Goal: Task Accomplishment & Management: Complete application form

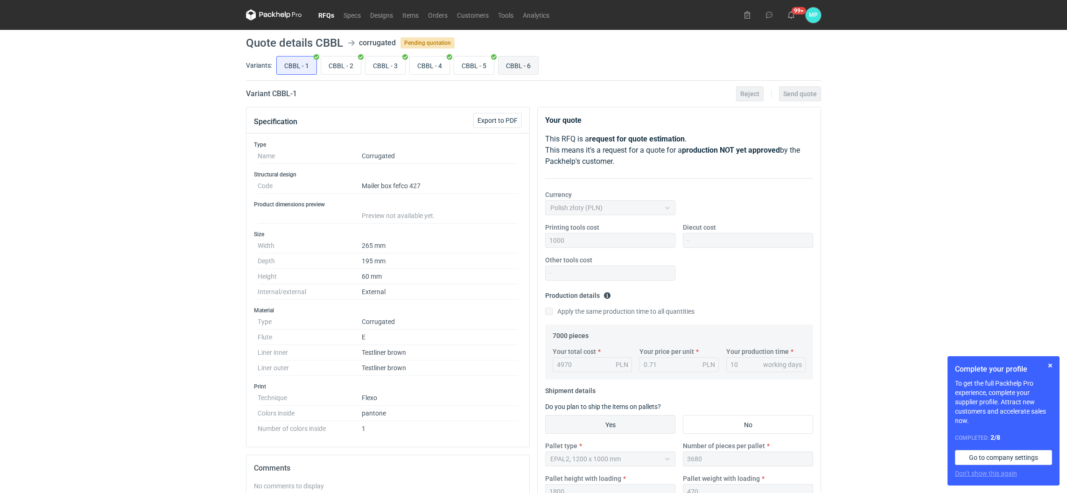
click at [503, 69] on input "CBBL - 6" at bounding box center [518, 65] width 40 height 18
radio input "true"
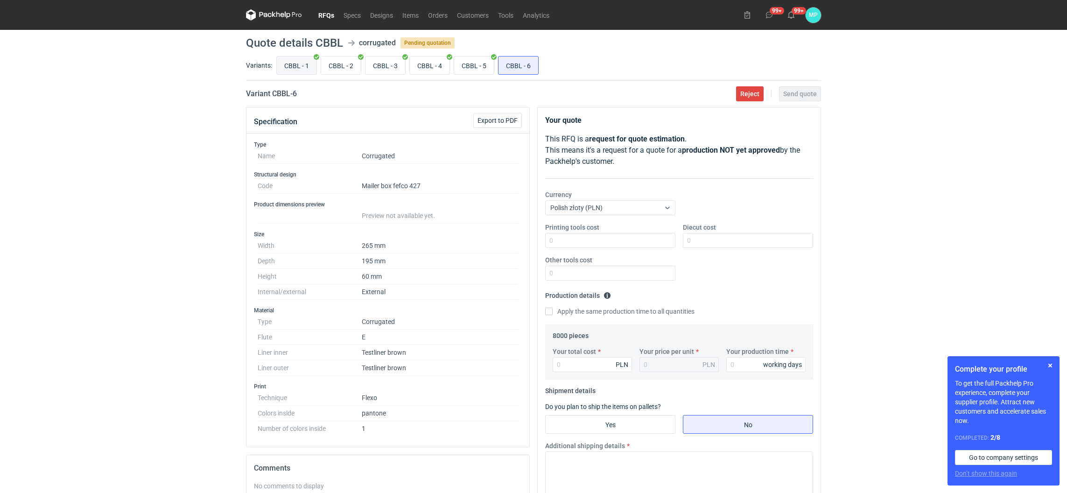
click at [290, 60] on input "CBBL - 1" at bounding box center [297, 65] width 40 height 18
radio input "true"
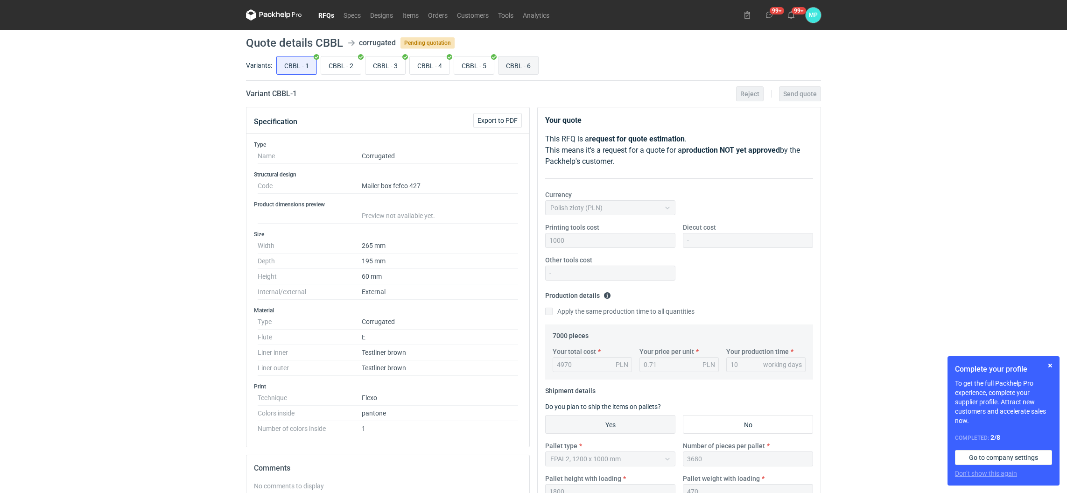
click at [517, 65] on input "CBBL - 6" at bounding box center [518, 65] width 40 height 18
radio input "true"
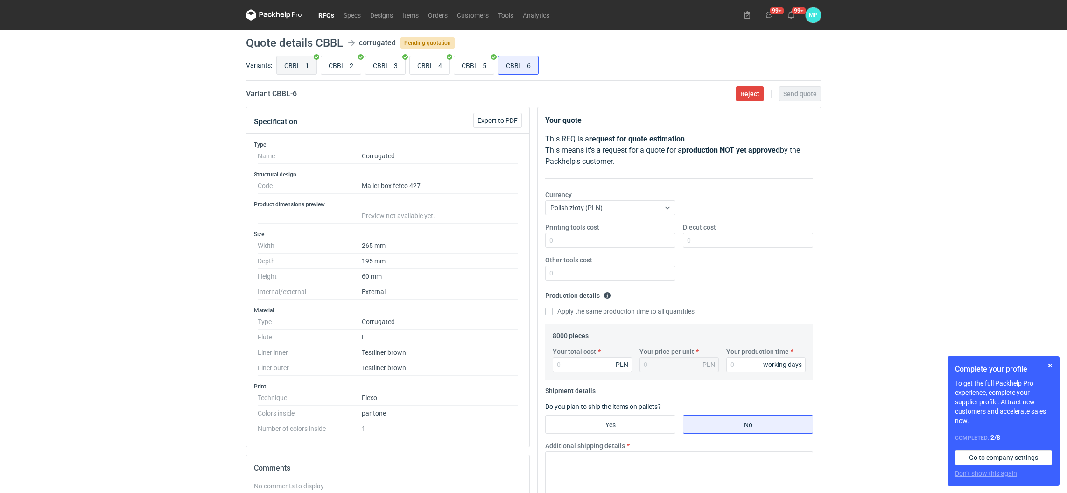
click at [293, 70] on input "CBBL - 1" at bounding box center [297, 65] width 40 height 18
radio input "true"
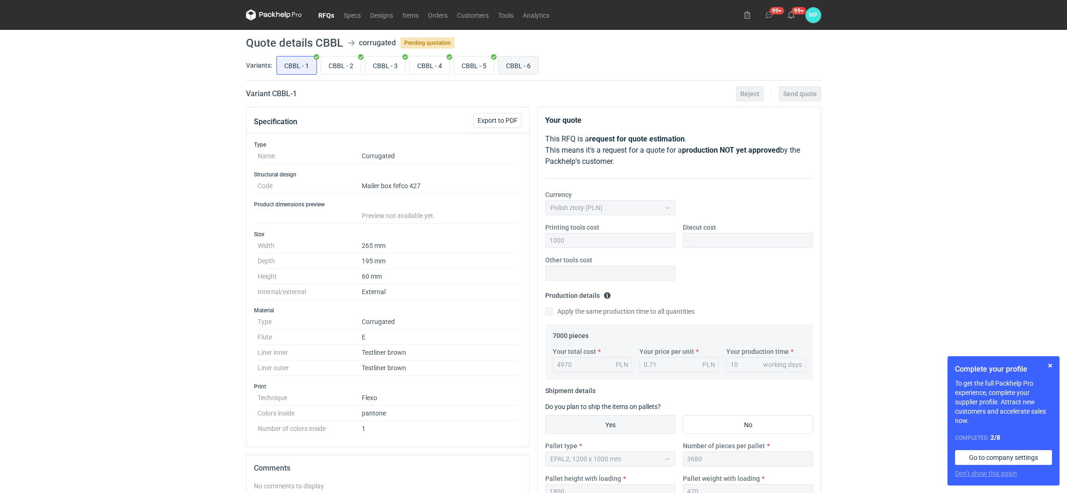
click at [517, 62] on input "CBBL - 6" at bounding box center [518, 65] width 40 height 18
radio input "true"
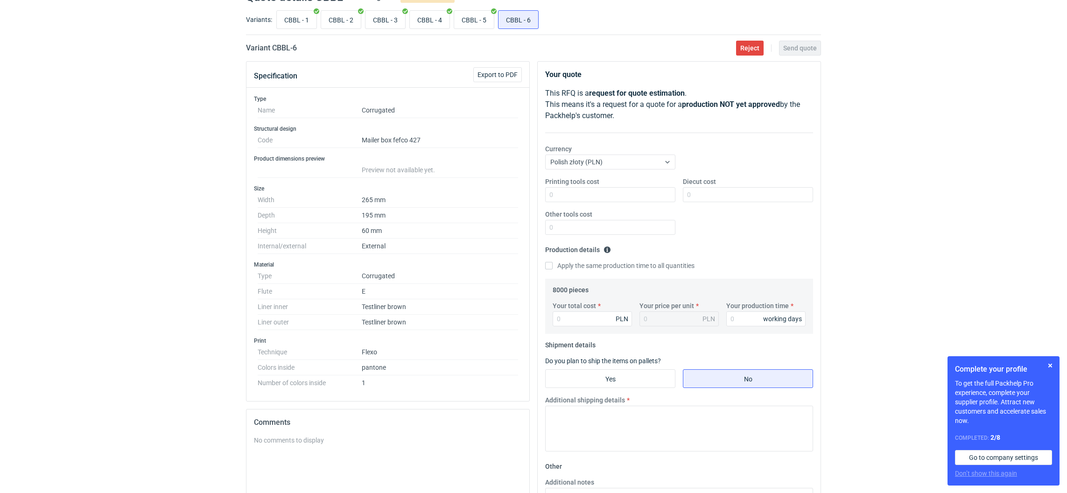
scroll to position [70, 0]
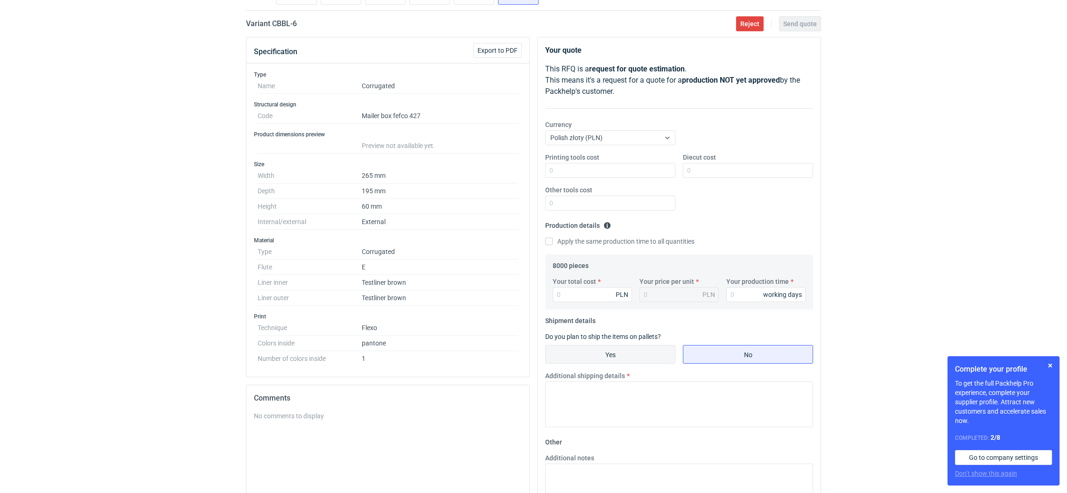
click at [599, 351] on input "Yes" at bounding box center [609, 354] width 129 height 18
radio input "true"
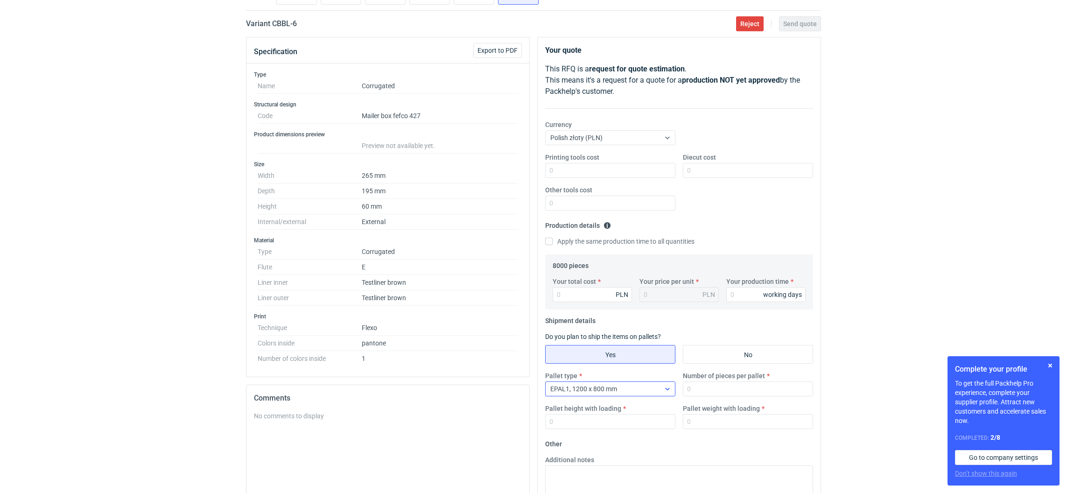
click at [586, 390] on span "EPAL1, 1200 x 800 mm" at bounding box center [583, 388] width 67 height 7
click at [587, 425] on span "EPAL2, 1200 x 1000 mm" at bounding box center [587, 425] width 70 height 9
click at [587, 420] on input "Pallet height with loading" at bounding box center [610, 421] width 130 height 15
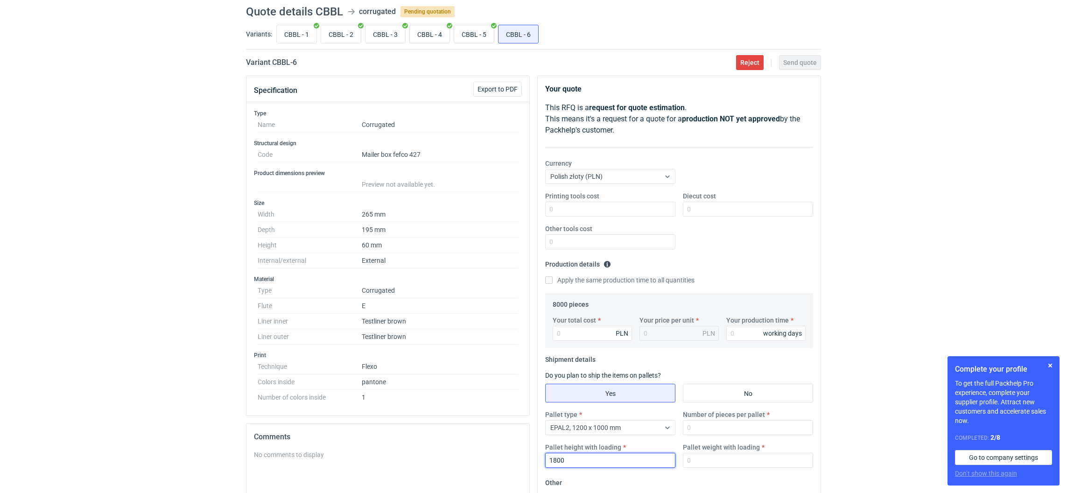
scroll to position [0, 0]
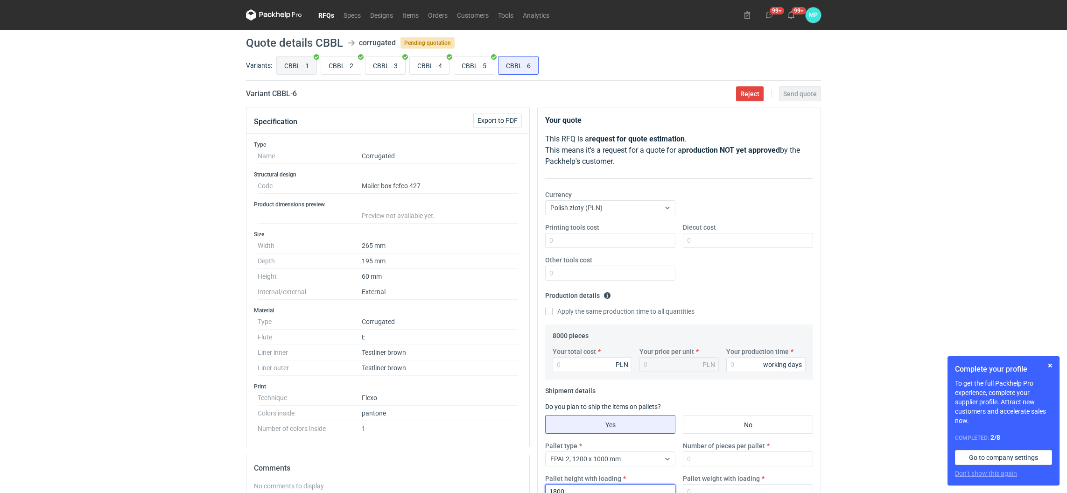
type input "1800"
click at [291, 72] on input "CBBL - 1" at bounding box center [297, 65] width 40 height 18
radio input "true"
click at [531, 69] on input "CBBL - 6" at bounding box center [518, 65] width 40 height 18
radio input "true"
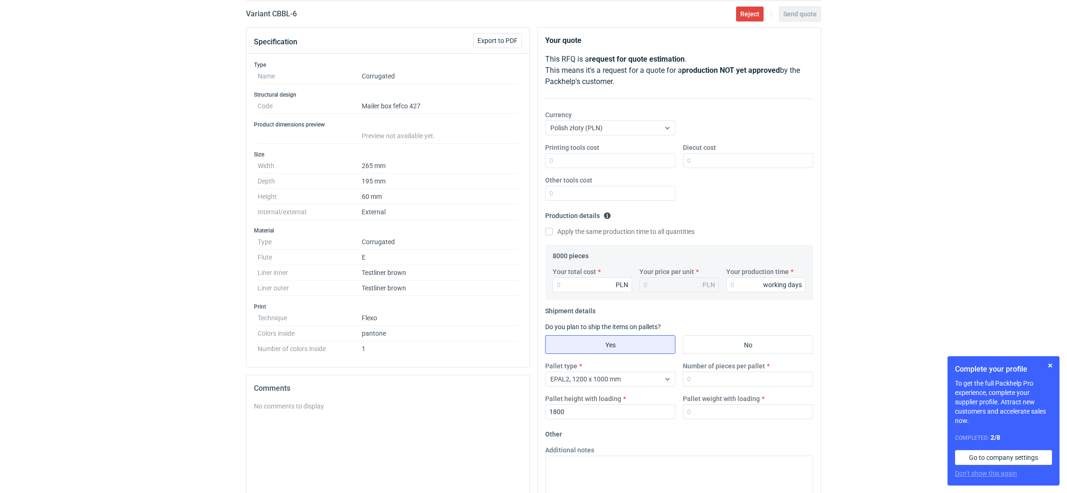
scroll to position [140, 0]
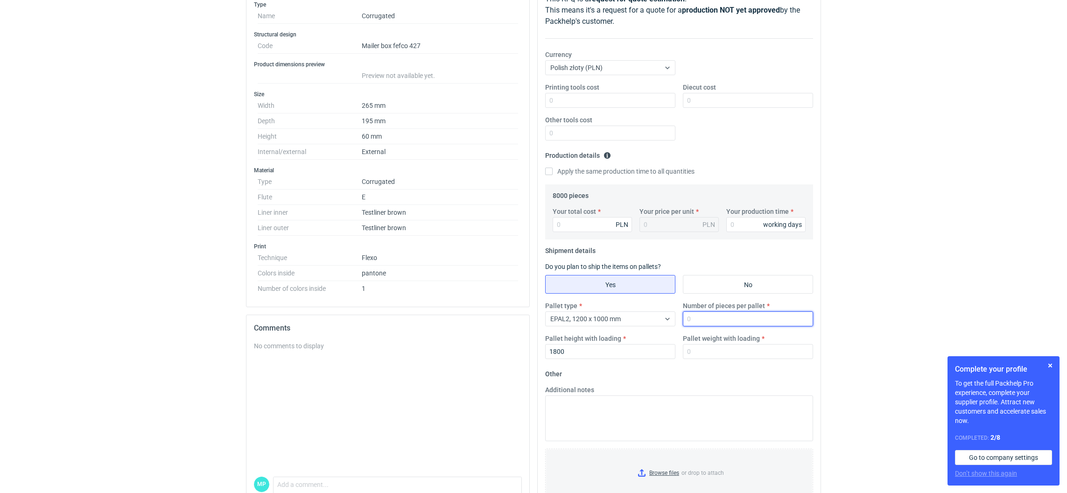
click at [701, 315] on input "Number of pieces per pallet" at bounding box center [748, 318] width 130 height 15
type input "3680"
click at [701, 351] on input "Pallet weight with loading" at bounding box center [748, 351] width 130 height 15
click at [744, 226] on input "Your production time" at bounding box center [765, 224] width 79 height 15
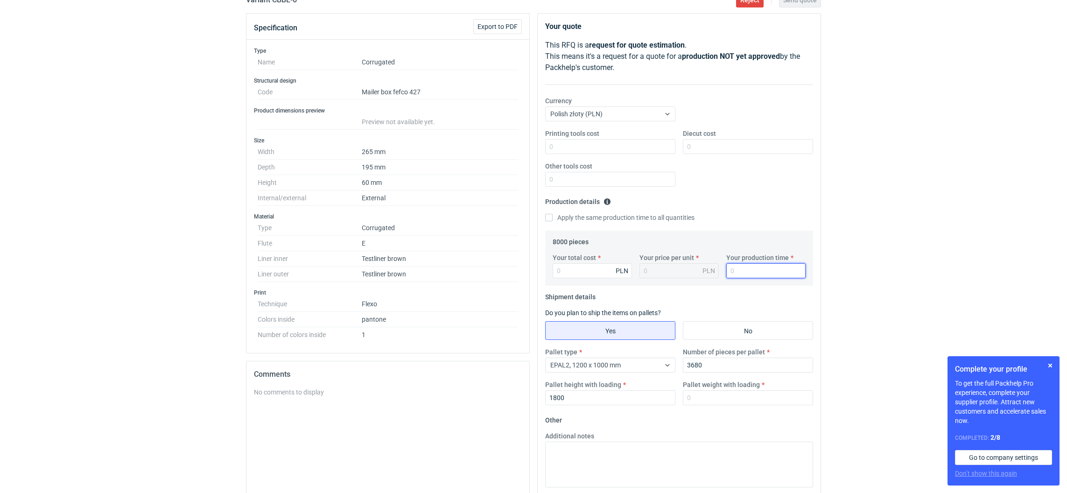
scroll to position [0, 0]
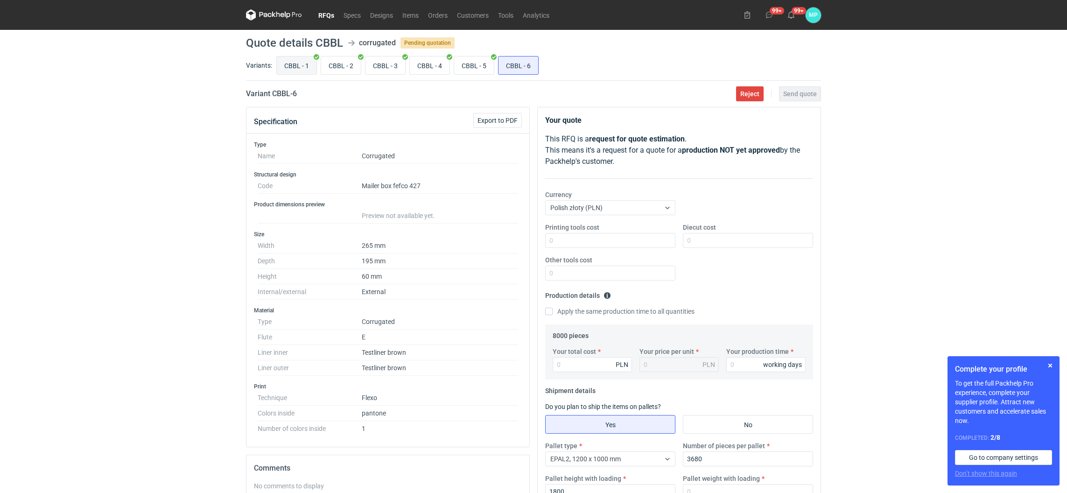
click at [293, 70] on input "CBBL - 1" at bounding box center [297, 65] width 40 height 18
radio input "true"
click at [524, 69] on input "CBBL - 6" at bounding box center [518, 65] width 40 height 18
radio input "true"
click at [741, 373] on div "Your total cost PLN Your price per unit PLN Your production time working days" at bounding box center [679, 363] width 260 height 33
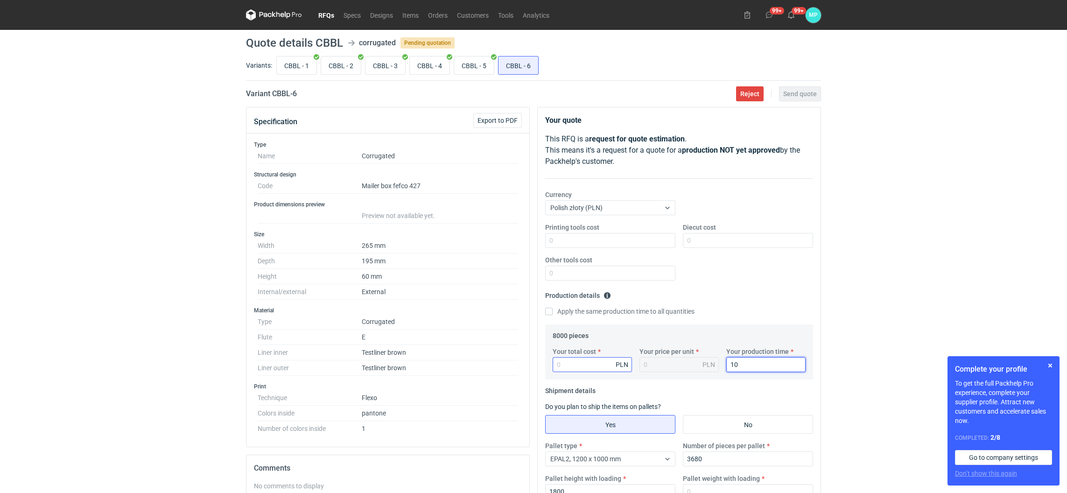
type input "10"
click at [584, 364] on input "Your total cost" at bounding box center [591, 364] width 79 height 15
click at [740, 370] on input "10" at bounding box center [765, 364] width 79 height 15
click at [293, 69] on input "CBBL - 1" at bounding box center [297, 65] width 40 height 18
radio input "true"
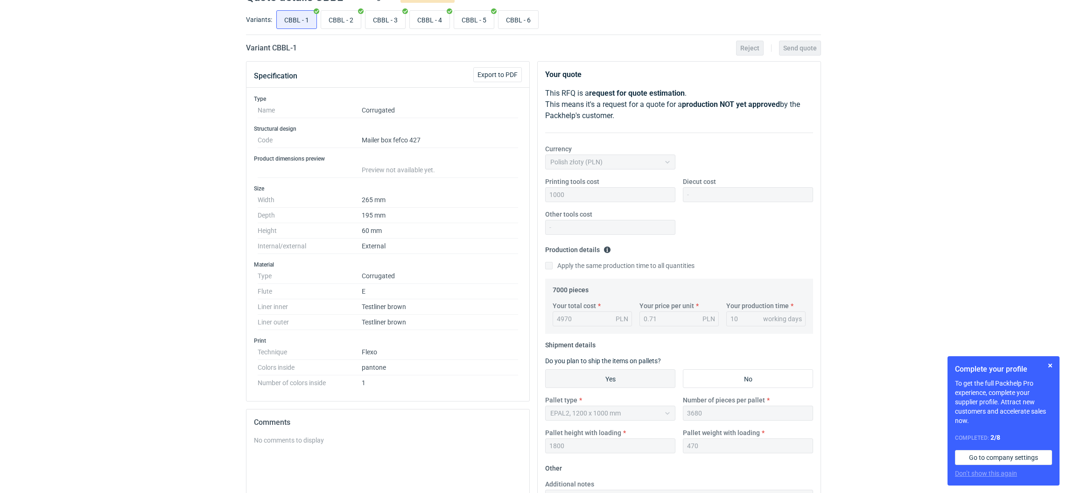
scroll to position [70, 0]
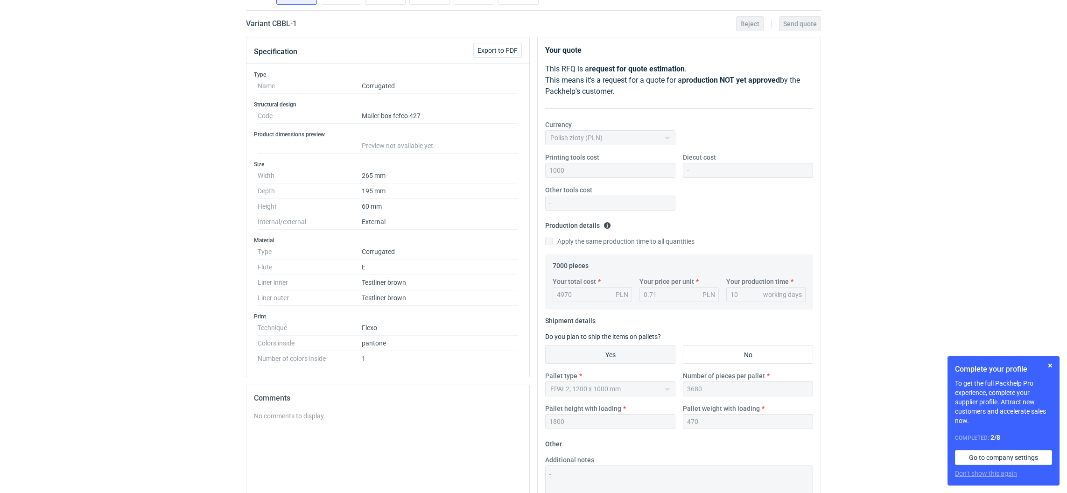
drag, startPoint x: 734, startPoint y: 296, endPoint x: 726, endPoint y: 290, distance: 11.0
click at [718, 290] on div "Your total cost 4970 PLN Your price per unit 0.71 PLN Your production time 10 w…" at bounding box center [679, 293] width 260 height 33
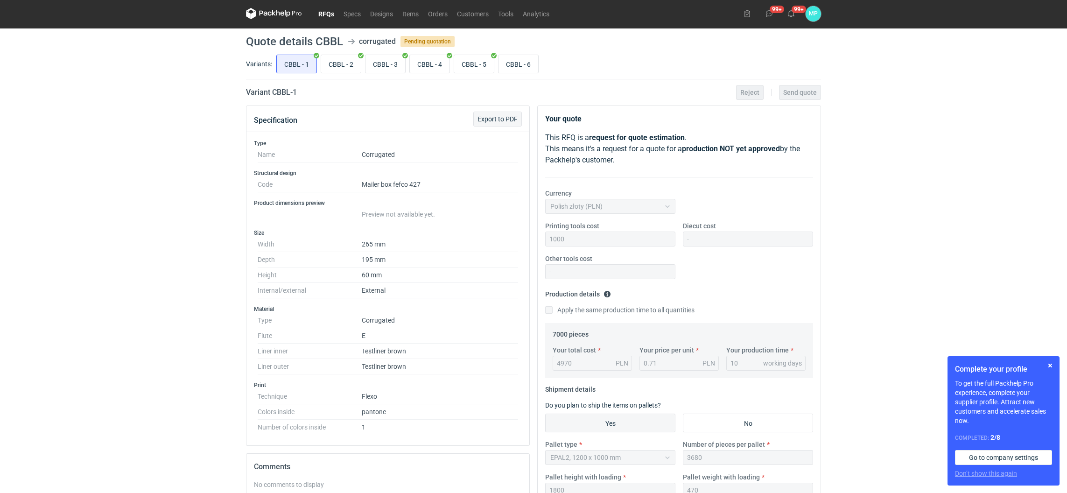
scroll to position [0, 0]
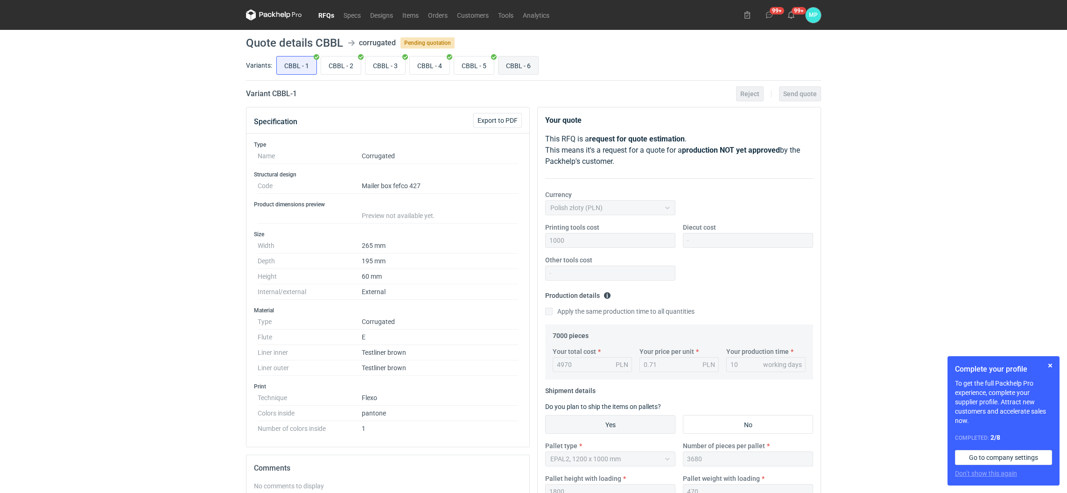
click at [519, 66] on input "CBBL - 6" at bounding box center [518, 65] width 40 height 18
radio input "true"
click at [752, 367] on input "10" at bounding box center [765, 364] width 79 height 15
type input "12"
click at [292, 71] on input "CBBL - 1" at bounding box center [297, 65] width 40 height 18
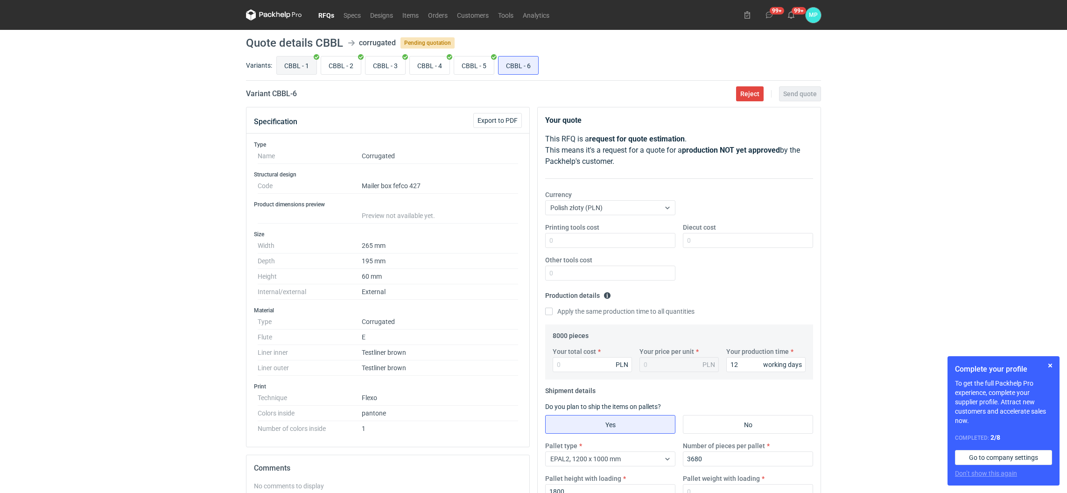
radio input "true"
click at [516, 69] on input "CBBL - 6" at bounding box center [518, 65] width 40 height 18
radio input "true"
click at [572, 237] on input "Printing tools cost" at bounding box center [610, 240] width 130 height 15
type input "1000"
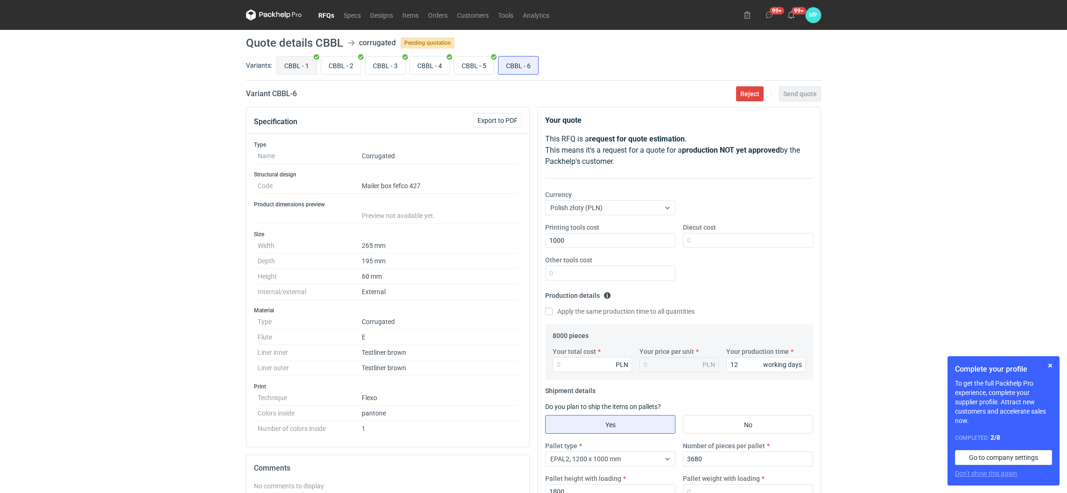
click at [303, 69] on input "CBBL - 1" at bounding box center [297, 65] width 40 height 18
radio input "true"
click at [512, 69] on input "CBBL - 6" at bounding box center [518, 65] width 40 height 18
radio input "true"
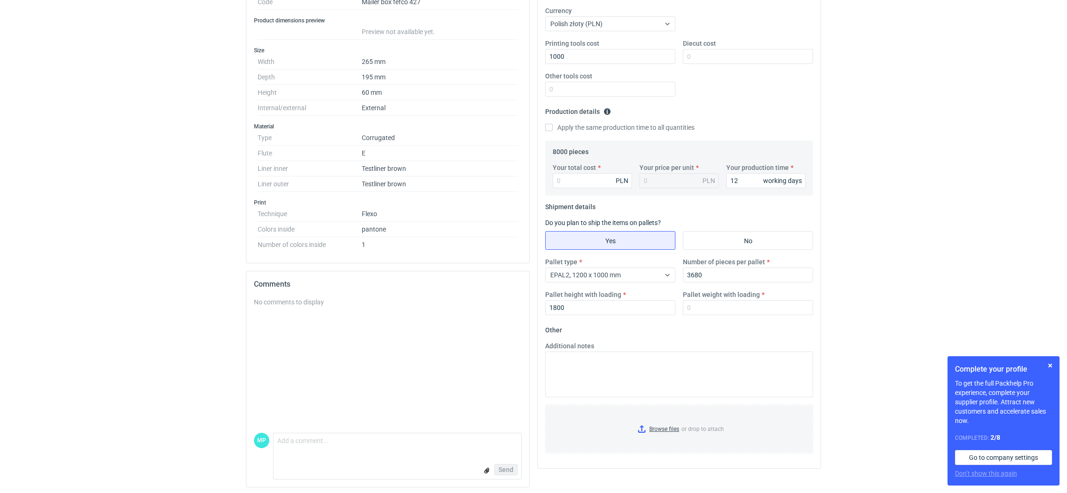
scroll to position [187, 0]
click at [704, 306] on input "Pallet weight with loading" at bounding box center [748, 305] width 130 height 15
type input "470"
click at [573, 180] on input "Your total cost" at bounding box center [591, 178] width 79 height 15
paste input "5360"
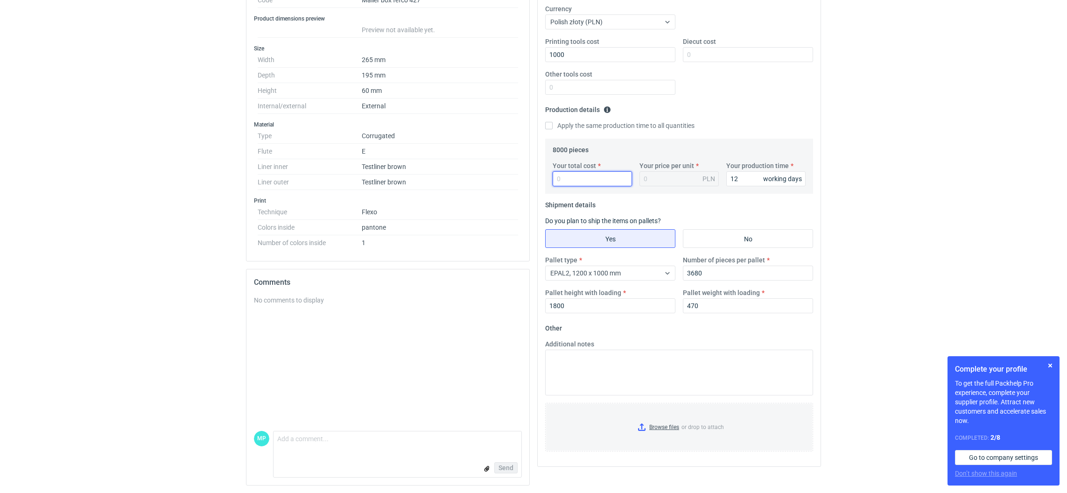
type input "5360"
type input "0.67"
type input "5360"
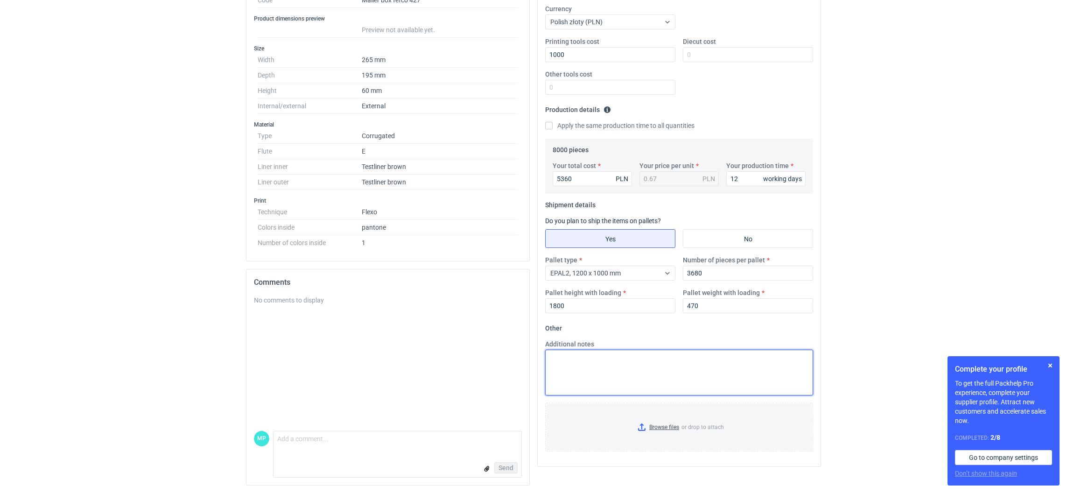
click at [571, 365] on textarea "Additional notes" at bounding box center [679, 372] width 268 height 46
click at [637, 429] on input "Browse files or drop to attach" at bounding box center [679, 427] width 266 height 47
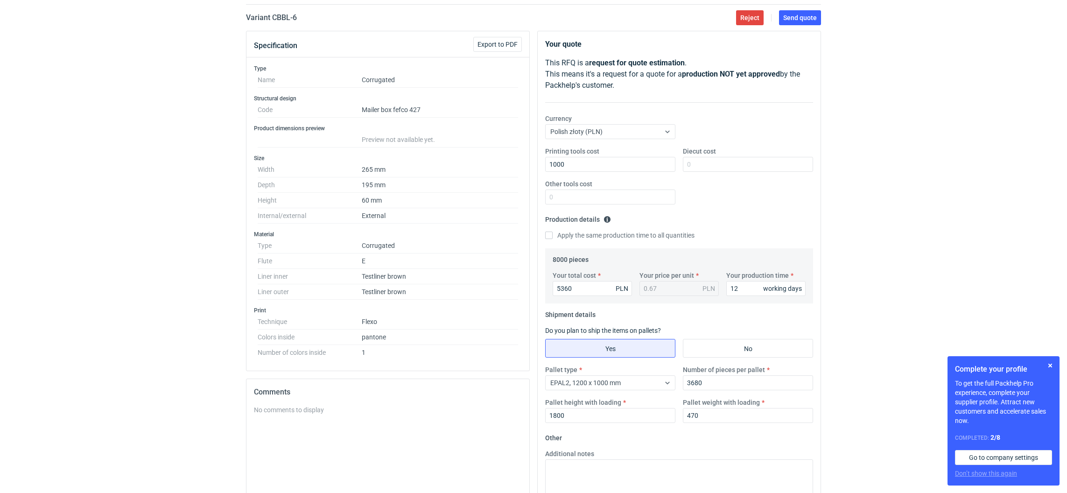
scroll to position [0, 0]
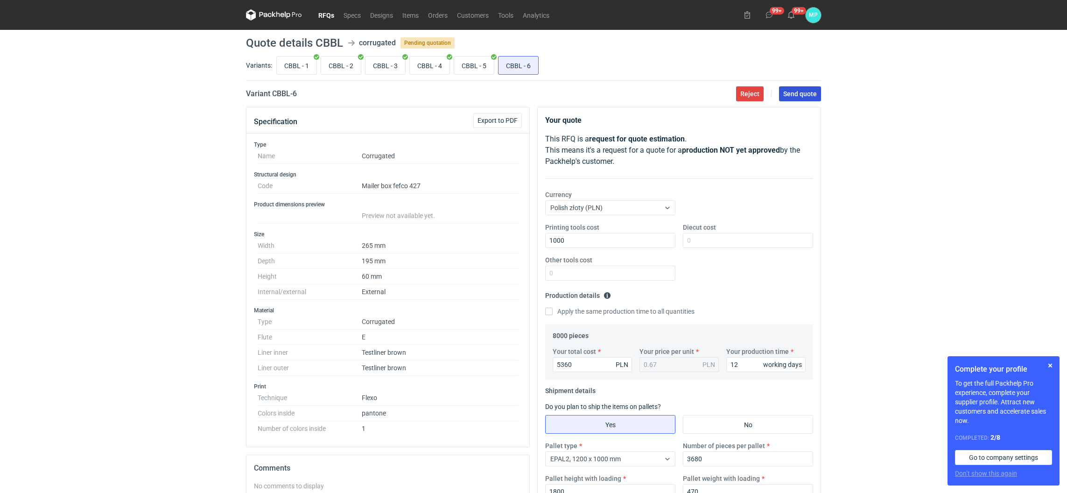
click at [790, 100] on button "Send quote" at bounding box center [800, 93] width 42 height 15
